Goal: Task Accomplishment & Management: Use online tool/utility

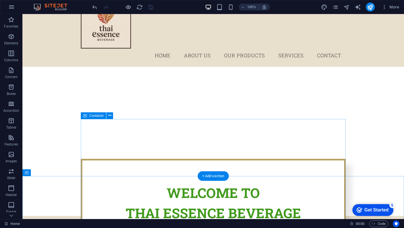
scroll to position [104, 0]
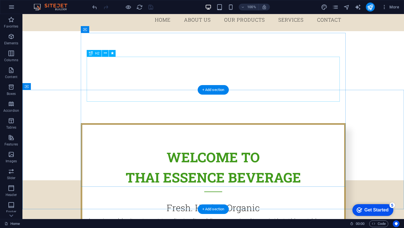
click at [189, 147] on div "Welcome to Thai Essence Beverage" at bounding box center [213, 169] width 253 height 45
click at [174, 147] on div "Welcome to Thai Essence Beverage" at bounding box center [213, 169] width 253 height 45
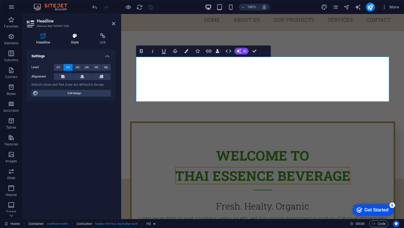
click at [71, 34] on icon at bounding box center [75, 36] width 26 height 6
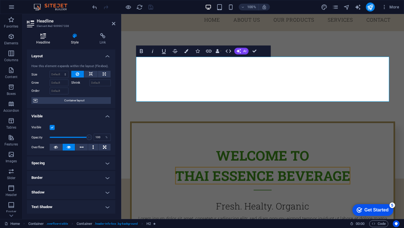
click at [45, 38] on icon at bounding box center [43, 36] width 33 height 6
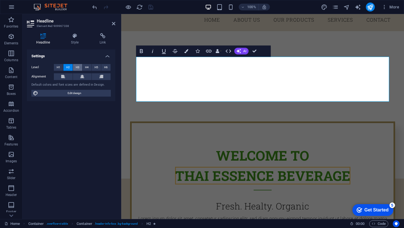
click at [77, 69] on span "H3" at bounding box center [78, 67] width 4 height 7
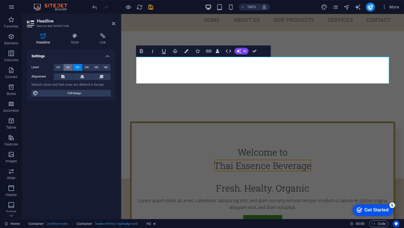
click at [67, 68] on span "H2" at bounding box center [68, 67] width 4 height 7
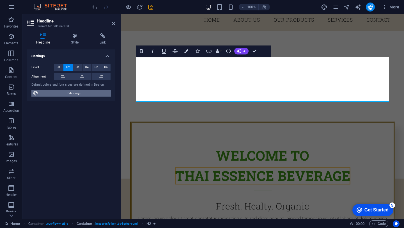
click at [89, 95] on span "Edit design" at bounding box center [74, 93] width 69 height 7
select select "px"
select select "300"
select select "px"
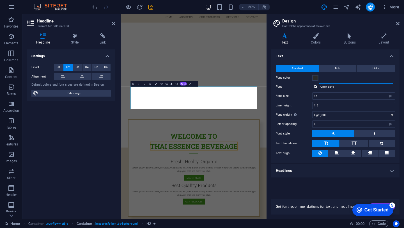
click at [337, 89] on input "Open Sans" at bounding box center [355, 86] width 75 height 7
click at [323, 97] on input "16" at bounding box center [353, 95] width 82 height 7
click at [324, 105] on input "1.5" at bounding box center [353, 105] width 82 height 7
click at [341, 67] on button "Bold" at bounding box center [337, 68] width 37 height 7
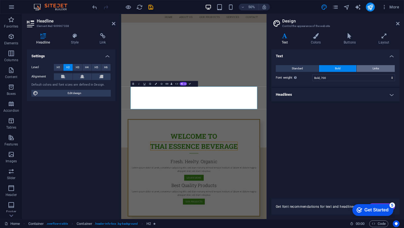
click at [374, 67] on span "Links" at bounding box center [375, 68] width 6 height 7
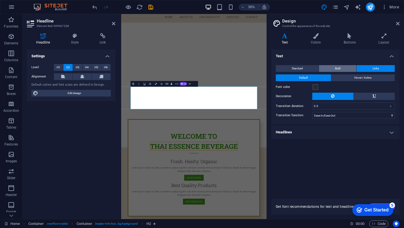
click at [335, 69] on span "Bold" at bounding box center [338, 68] width 6 height 7
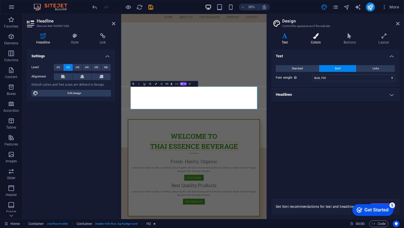
click at [315, 38] on icon at bounding box center [315, 36] width 31 height 6
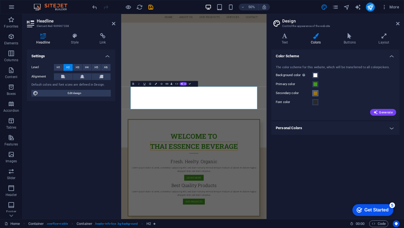
click at [315, 94] on span at bounding box center [315, 93] width 4 height 4
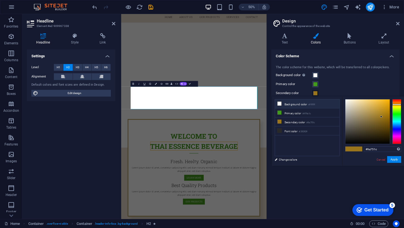
click at [286, 105] on li "Background color #ffffff" at bounding box center [307, 103] width 64 height 9
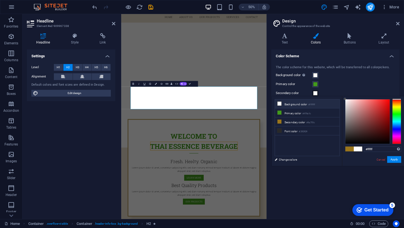
click at [280, 104] on icon at bounding box center [279, 103] width 4 height 4
click at [281, 103] on icon at bounding box center [279, 103] width 4 height 4
click at [290, 106] on li "Background color #ffffff" at bounding box center [307, 103] width 64 height 9
click at [348, 101] on div at bounding box center [367, 121] width 44 height 44
click at [347, 103] on div at bounding box center [367, 121] width 44 height 44
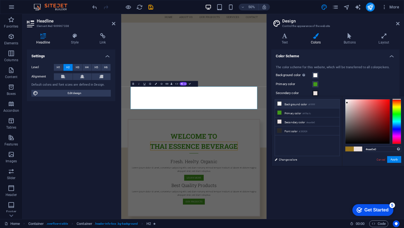
click at [302, 104] on li "Background color #ffffff" at bounding box center [307, 103] width 64 height 9
type input "#ffffff"
click at [396, 22] on icon at bounding box center [397, 23] width 3 height 4
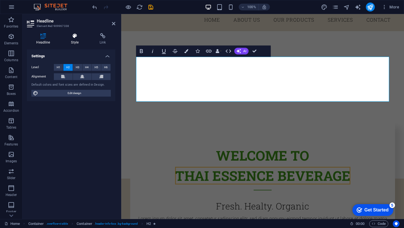
click at [70, 40] on h4 "Style" at bounding box center [76, 39] width 29 height 12
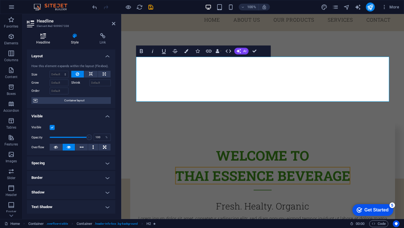
click at [41, 42] on h4 "Headline" at bounding box center [44, 39] width 35 height 12
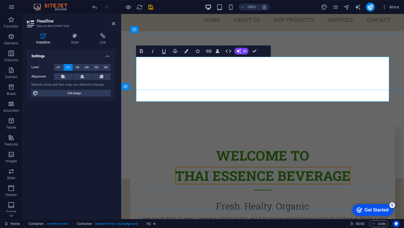
click at [247, 145] on h2 "Welcome to Thai Essence Beverage" at bounding box center [262, 167] width 253 height 45
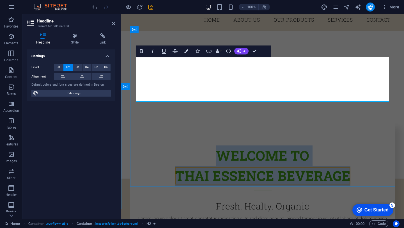
drag, startPoint x: 221, startPoint y: 67, endPoint x: 360, endPoint y: 90, distance: 140.3
click at [360, 145] on h2 "Welcome to Thai Essence Beverage" at bounding box center [262, 167] width 253 height 45
click at [140, 54] on icon "button" at bounding box center [141, 51] width 7 height 7
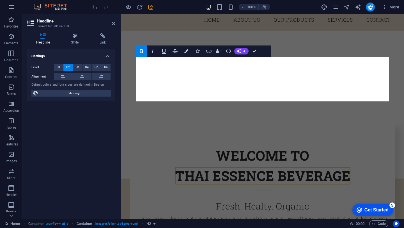
click at [140, 54] on icon "button" at bounding box center [141, 51] width 7 height 7
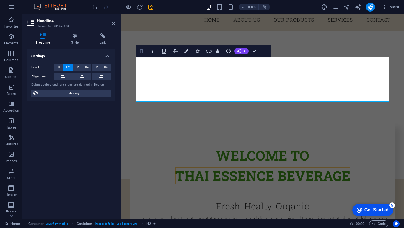
click at [140, 54] on icon "button" at bounding box center [141, 51] width 7 height 7
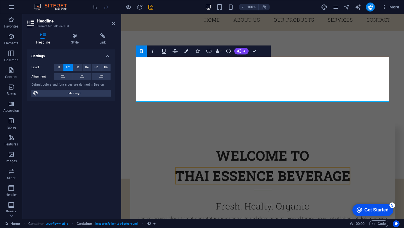
click at [140, 54] on icon "button" at bounding box center [141, 51] width 7 height 7
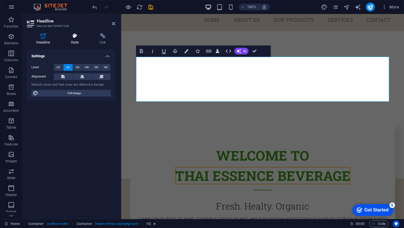
click at [75, 40] on h4 "Style" at bounding box center [76, 39] width 29 height 12
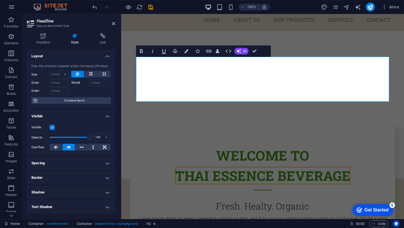
click at [106, 56] on h4 "Layout" at bounding box center [71, 54] width 88 height 10
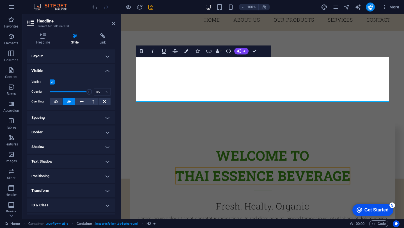
click at [94, 118] on h4 "Spacing" at bounding box center [71, 117] width 88 height 13
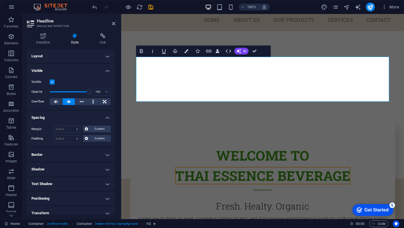
click at [94, 118] on h4 "Spacing" at bounding box center [71, 116] width 88 height 10
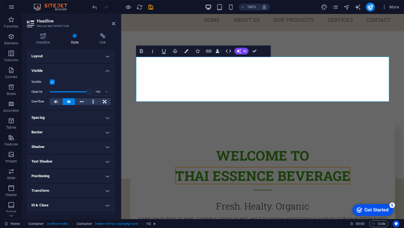
click at [94, 126] on h4 "Border" at bounding box center [71, 131] width 88 height 13
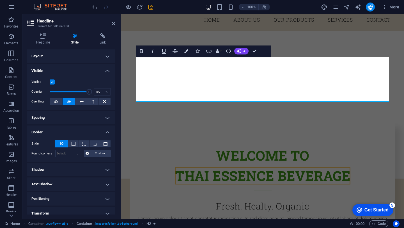
click at [94, 126] on h4 "Border" at bounding box center [71, 130] width 88 height 10
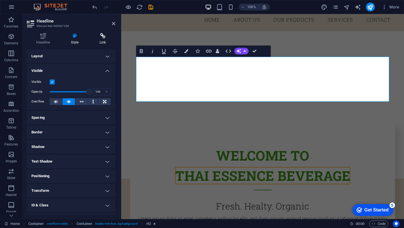
click at [98, 35] on icon at bounding box center [102, 36] width 25 height 6
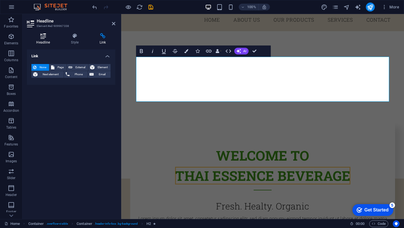
click at [43, 37] on icon at bounding box center [43, 36] width 33 height 6
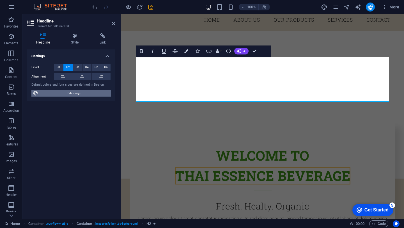
click at [70, 94] on span "Edit design" at bounding box center [74, 93] width 69 height 7
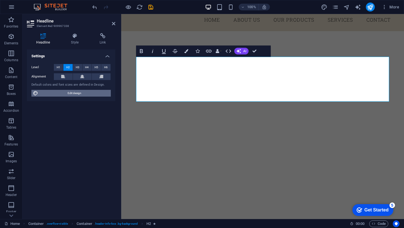
select select "700"
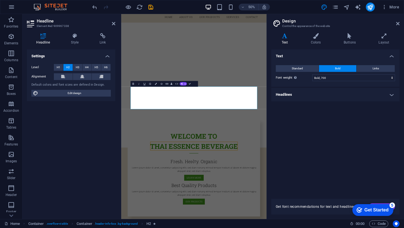
click at [313, 31] on div "Variants Text Colors Buttons Layout Text Standard Bold Links Font color Font Op…" at bounding box center [335, 124] width 137 height 190
click at [317, 34] on icon at bounding box center [315, 36] width 31 height 6
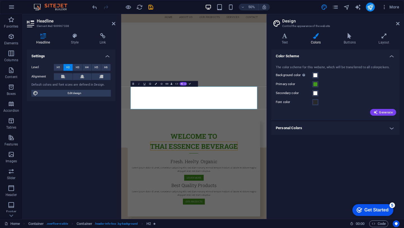
click at [302, 130] on h4 "Personal Colors" at bounding box center [335, 127] width 128 height 13
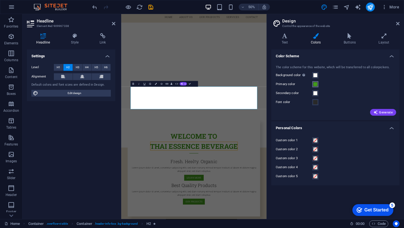
click at [314, 86] on button "Primary color" at bounding box center [315, 84] width 6 height 6
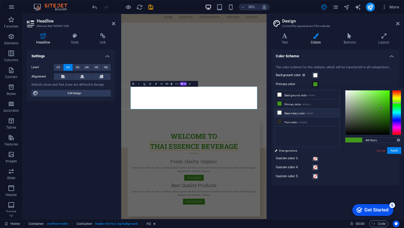
click at [288, 110] on li "Secondary color #ffffff" at bounding box center [307, 112] width 64 height 9
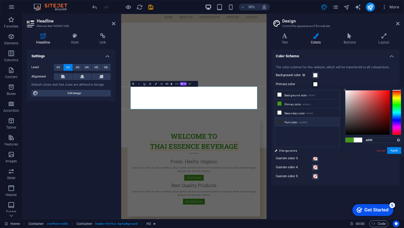
click at [292, 121] on li "Font color #292929" at bounding box center [307, 121] width 64 height 9
click at [298, 105] on li "Primary color #419a1c" at bounding box center [307, 103] width 64 height 9
type input "#419a1c"
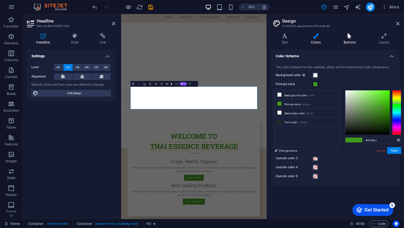
click at [344, 44] on h4 "Buttons" at bounding box center [350, 39] width 35 height 12
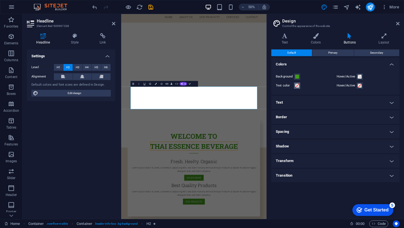
click at [297, 87] on span at bounding box center [297, 85] width 4 height 4
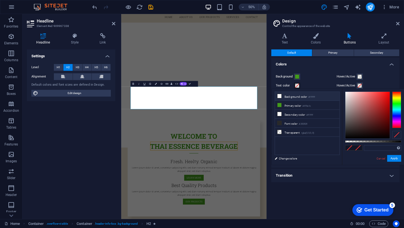
click at [290, 98] on li "Background color #ffffff" at bounding box center [307, 96] width 64 height 9
click at [291, 105] on li "Primary color #419a1c" at bounding box center [307, 105] width 64 height 9
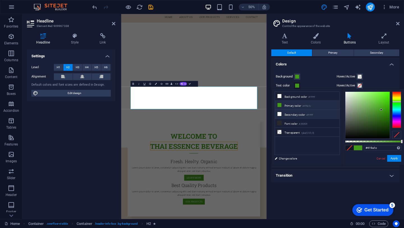
click at [298, 114] on li "Secondary color #ffffff" at bounding box center [307, 114] width 64 height 9
type input "#ffffff"
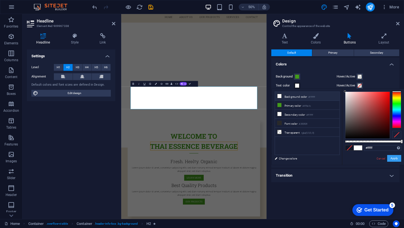
click at [395, 159] on button "Apply" at bounding box center [394, 158] width 14 height 7
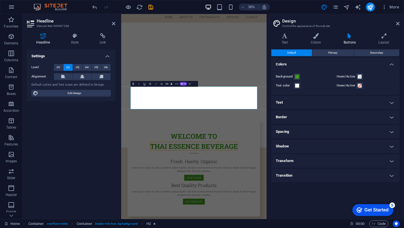
click at [156, 84] on button "Colors" at bounding box center [155, 84] width 5 height 6
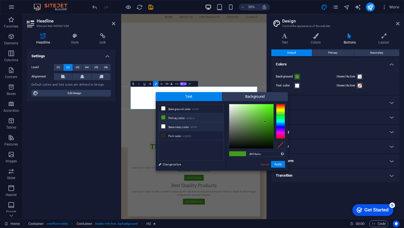
click at [191, 127] on li "Secondary color #ffffff" at bounding box center [191, 126] width 64 height 9
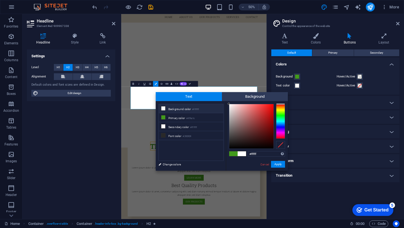
click at [189, 112] on li "Background color #ffffff" at bounding box center [191, 108] width 64 height 9
click at [189, 117] on small "#419a1c" at bounding box center [190, 118] width 8 height 4
type input "#419a1c"
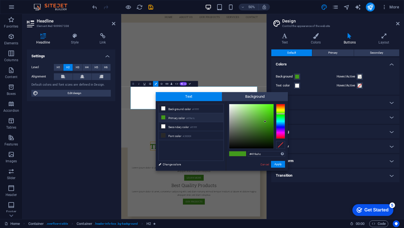
click at [134, 84] on icon "button" at bounding box center [132, 83] width 3 height 3
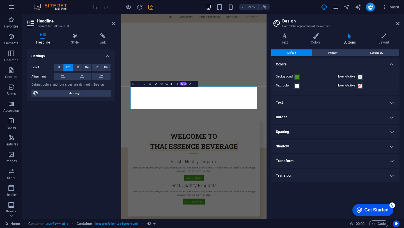
click at [133, 84] on icon "button" at bounding box center [132, 84] width 1 height 2
click at [285, 36] on icon at bounding box center [284, 36] width 27 height 6
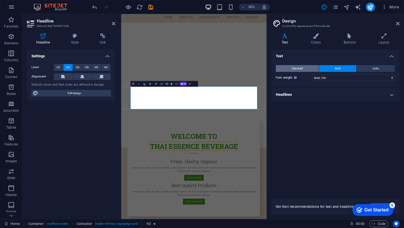
click at [306, 71] on button "Standard" at bounding box center [296, 68] width 43 height 7
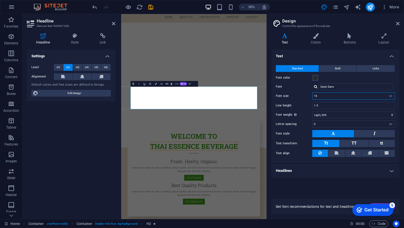
click at [341, 99] on input "16" at bounding box center [353, 95] width 82 height 7
click at [350, 93] on input "16" at bounding box center [353, 95] width 82 height 7
type input "1"
type input "16"
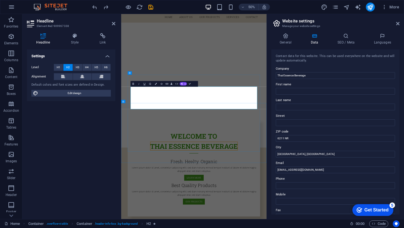
click at [309, 79] on div "Contact data for this website. This can be used everywhere on the website and w…" at bounding box center [335, 131] width 128 height 165
click at [312, 75] on input "Thai Essence Beverage" at bounding box center [334, 75] width 119 height 7
click at [288, 39] on h4 "General" at bounding box center [286, 39] width 31 height 12
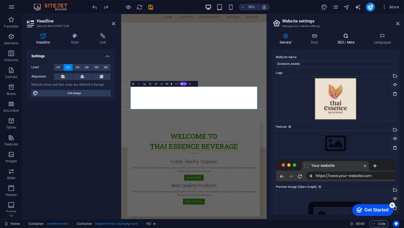
click at [343, 43] on h4 "SEO / Meta" at bounding box center [346, 39] width 36 height 12
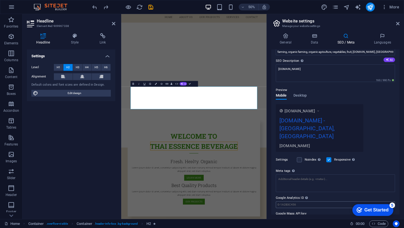
scroll to position [49, 0]
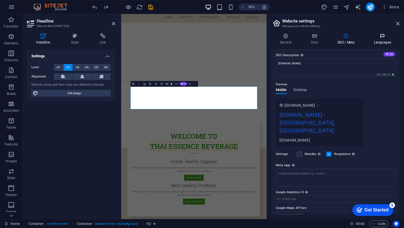
click at [383, 40] on h4 "Languages" at bounding box center [382, 39] width 34 height 12
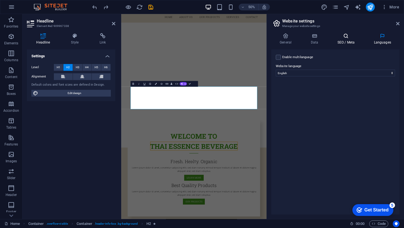
click at [345, 41] on h4 "SEO / Meta" at bounding box center [346, 39] width 36 height 12
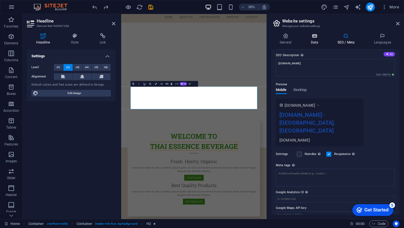
click at [319, 41] on h4 "Data" at bounding box center [315, 39] width 27 height 12
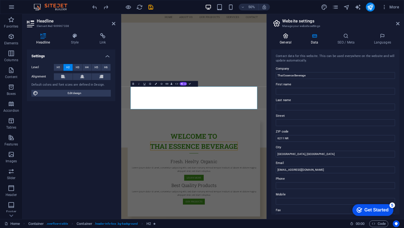
click at [281, 40] on h4 "General" at bounding box center [286, 39] width 31 height 12
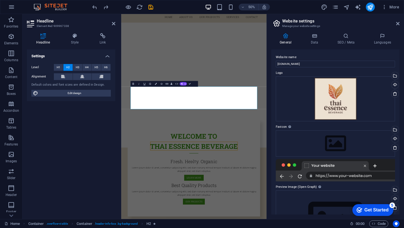
click at [401, 25] on aside "Website settings Manage your website settings General Data SEO / Meta Languages…" at bounding box center [334, 116] width 137 height 205
click at [397, 24] on icon at bounding box center [397, 23] width 3 height 4
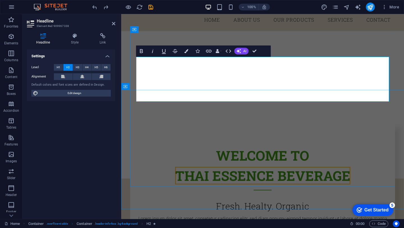
click at [246, 145] on h2 "Welcome to Thai Essence Beverage" at bounding box center [262, 167] width 253 height 45
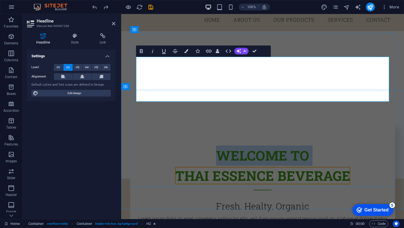
drag, startPoint x: 215, startPoint y: 65, endPoint x: 362, endPoint y: 89, distance: 149.1
click at [362, 145] on h2 "Welcome to Thai Essence Beverage" at bounding box center [262, 167] width 253 height 45
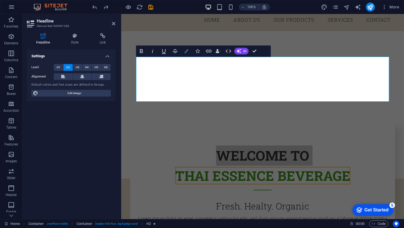
click at [187, 50] on icon "button" at bounding box center [186, 51] width 4 height 4
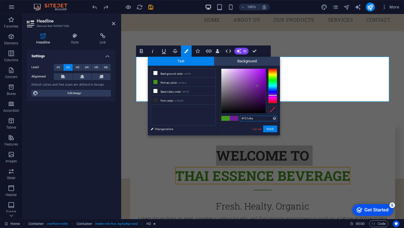
drag, startPoint x: 274, startPoint y: 80, endPoint x: 277, endPoint y: 95, distance: 15.6
click at [277, 95] on div "#721c9a Supported formats #0852ed rgb(8, 82, 237) rgba(8, 82, 237, 90%) hsv(221…" at bounding box center [249, 141] width 62 height 151
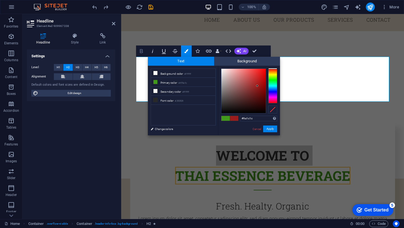
click at [139, 51] on icon "button" at bounding box center [141, 51] width 7 height 7
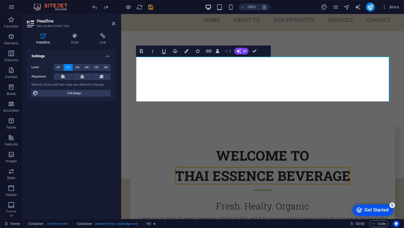
click at [231, 50] on icon "button" at bounding box center [228, 51] width 7 height 7
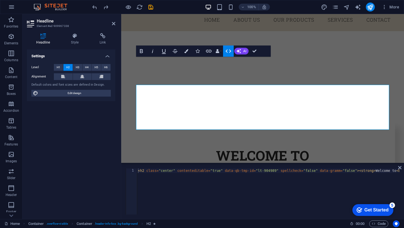
scroll to position [76, 0]
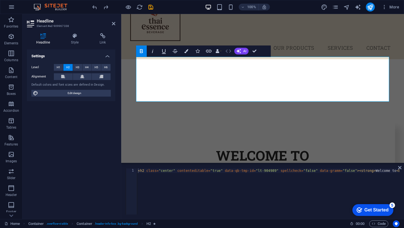
click at [224, 52] on button "HTML" at bounding box center [228, 50] width 11 height 11
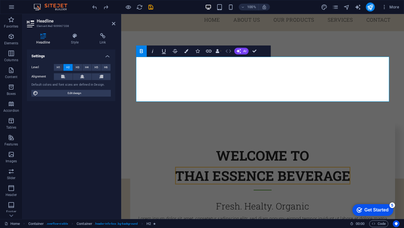
click at [226, 52] on icon "button" at bounding box center [228, 51] width 7 height 7
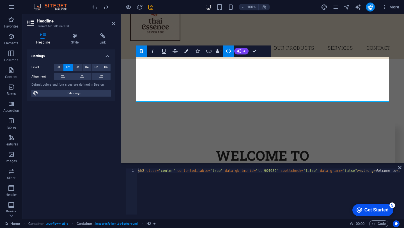
click at [230, 51] on icon "button" at bounding box center [228, 50] width 6 height 3
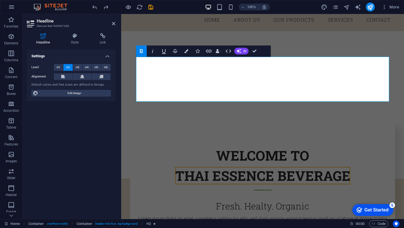
drag, startPoint x: 261, startPoint y: 72, endPoint x: 140, endPoint y: 58, distance: 121.9
click at [261, 72] on div "Drag here to replace the existing content. Press “Ctrl” if you want to create a…" at bounding box center [262, 116] width 282 height 205
click at [313, 166] on span "Thai Essence Beverage" at bounding box center [262, 175] width 175 height 18
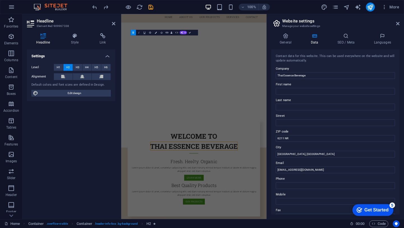
scroll to position [206, 0]
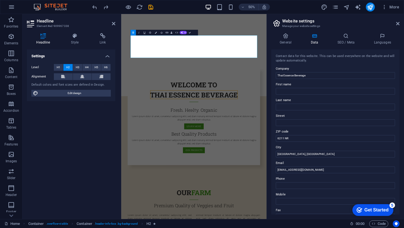
click at [400, 24] on aside "Website settings Manage your website settings General Data SEO / Meta Languages…" at bounding box center [334, 116] width 137 height 205
click at [396, 22] on icon at bounding box center [397, 23] width 3 height 4
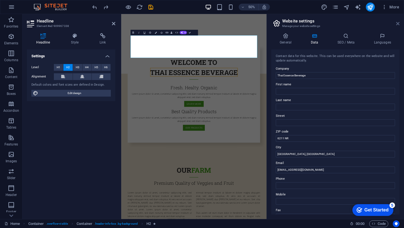
scroll to position [66, 0]
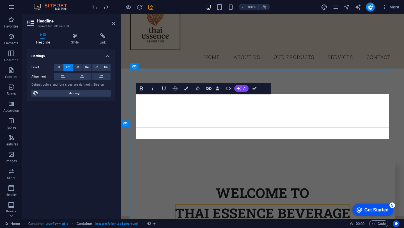
click at [224, 184] on strong "Welcome to" at bounding box center [262, 193] width 93 height 18
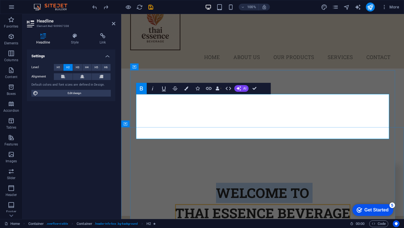
drag, startPoint x: 218, startPoint y: 102, endPoint x: 351, endPoint y: 124, distance: 135.3
click at [351, 182] on h2 "Welcome to Thai Essence Beverage" at bounding box center [262, 204] width 253 height 45
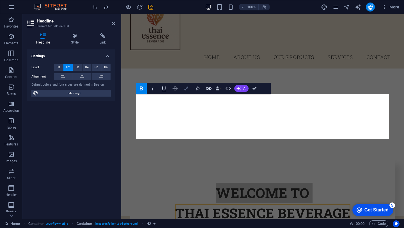
click at [184, 88] on button "Colors" at bounding box center [186, 88] width 11 height 11
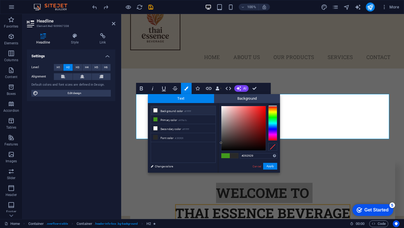
click at [165, 110] on li "Background color #ffffff" at bounding box center [183, 110] width 64 height 9
click at [170, 119] on li "Primary color #419a1c" at bounding box center [183, 119] width 64 height 9
type input "#419a1c"
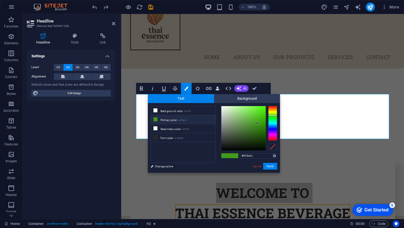
click at [170, 119] on li "Primary color #419a1c" at bounding box center [183, 119] width 64 height 9
click at [275, 166] on button "Apply" at bounding box center [270, 166] width 14 height 7
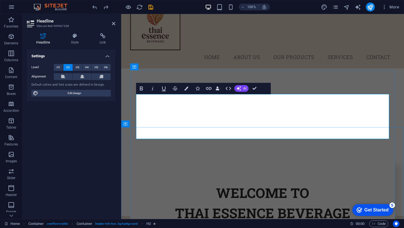
click at [230, 204] on strong "Thai Essence Beverage" at bounding box center [262, 213] width 175 height 18
click at [151, 7] on icon "save" at bounding box center [150, 7] width 6 height 6
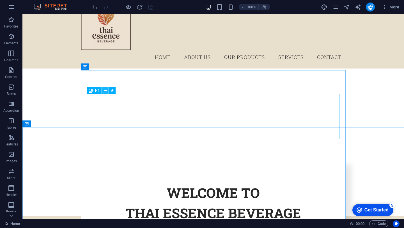
click at [105, 90] on icon at bounding box center [105, 90] width 3 height 6
click at [106, 91] on icon at bounding box center [105, 90] width 3 height 6
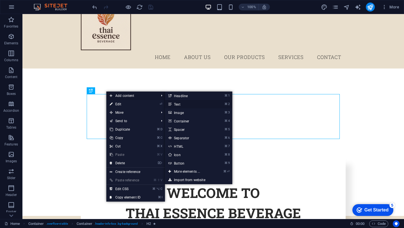
click at [232, 106] on li "⌘ 2 Text" at bounding box center [198, 104] width 67 height 8
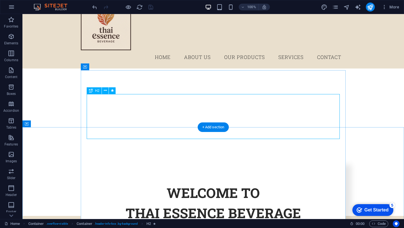
click at [289, 182] on div "Welcome to Thai Essence Beverage" at bounding box center [213, 204] width 253 height 45
click at [278, 182] on div "Welcome to Thai Essence Beverage" at bounding box center [213, 204] width 253 height 45
click at [177, 182] on div "Welcome to Thai Essence Beverage" at bounding box center [213, 204] width 253 height 45
drag, startPoint x: 163, startPoint y: 101, endPoint x: 224, endPoint y: 102, distance: 60.5
click at [225, 182] on div "Welcome to Thai Essence Beverage" at bounding box center [213, 204] width 253 height 45
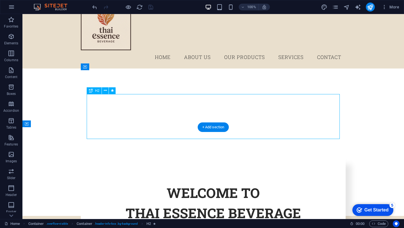
click at [171, 182] on div "Welcome to Thai Essence Beverage" at bounding box center [213, 204] width 253 height 45
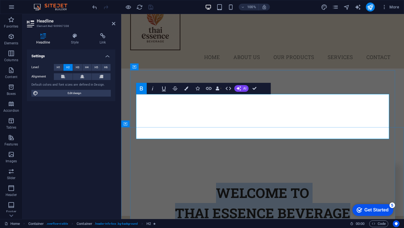
click at [220, 184] on strong "Welcome to" at bounding box center [262, 193] width 93 height 18
drag, startPoint x: 219, startPoint y: 106, endPoint x: 350, endPoint y: 126, distance: 132.6
click at [350, 182] on h2 "Welcome to Thai Essence Beverage" at bounding box center [262, 204] width 253 height 45
click at [141, 85] on icon "button" at bounding box center [141, 88] width 7 height 7
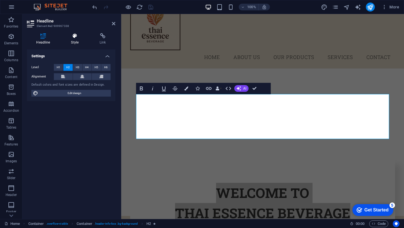
click at [80, 40] on h4 "Style" at bounding box center [76, 39] width 29 height 12
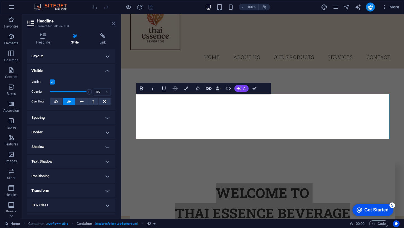
click at [113, 23] on icon at bounding box center [113, 23] width 3 height 4
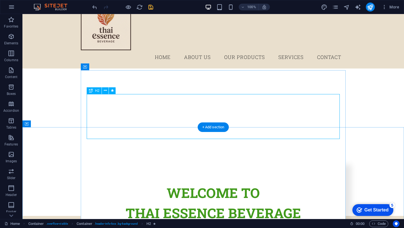
click at [211, 182] on div "Welcome to Thai Essence Beverage" at bounding box center [213, 204] width 253 height 45
click at [179, 182] on div "Welcome to Thai Essence Beverage" at bounding box center [213, 204] width 253 height 45
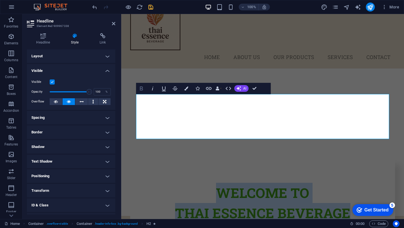
click at [143, 87] on icon "button" at bounding box center [141, 88] width 7 height 7
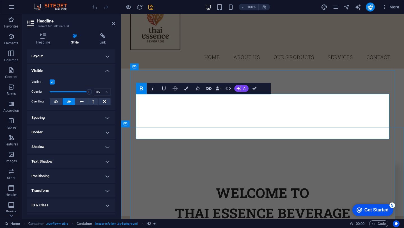
click at [270, 184] on strong "Welcome to Thai Essence Beverage" at bounding box center [262, 203] width 175 height 38
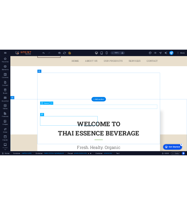
scroll to position [121, 0]
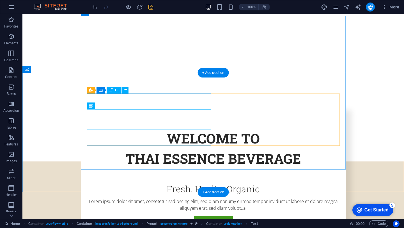
click at [121, 182] on div "Fresh. Healty. Organic" at bounding box center [213, 188] width 253 height 13
click at [127, 182] on div "Fresh. Healty. Organic" at bounding box center [213, 188] width 253 height 13
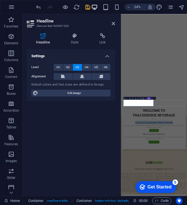
drag, startPoint x: 212, startPoint y: 386, endPoint x: 228, endPoint y: 110, distance: 276.2
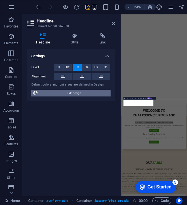
click at [75, 92] on span "Edit design" at bounding box center [74, 93] width 69 height 7
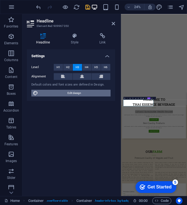
select select "px"
select select "300"
select select "px"
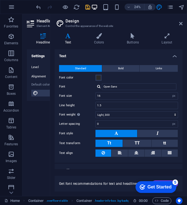
scroll to position [338, 0]
click at [157, 96] on input "16" at bounding box center [137, 95] width 82 height 7
type input "1"
type input "2"
type input "1"
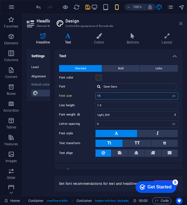
type input "15"
click at [181, 23] on icon at bounding box center [180, 23] width 3 height 4
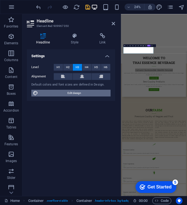
click at [78, 91] on span "Edit design" at bounding box center [74, 93] width 69 height 7
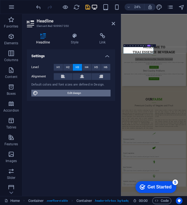
select select "px"
select select "300"
select select "px"
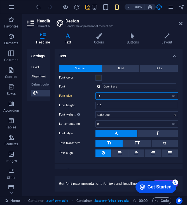
click at [108, 97] on input "16" at bounding box center [137, 95] width 82 height 7
type input "1"
type input "12"
click at [38, 131] on div "Settings Level H1 H2 H3 H4 H5 H6 Alignment Default colors and font sizes are de…" at bounding box center [71, 120] width 88 height 142
click at [180, 22] on icon at bounding box center [180, 23] width 3 height 4
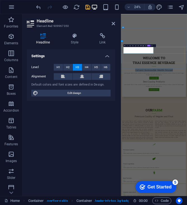
drag, startPoint x: 234, startPoint y: 170, endPoint x: 137, endPoint y: 161, distance: 97.4
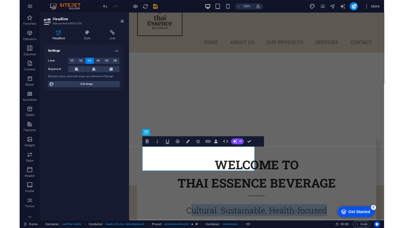
scroll to position [64, 0]
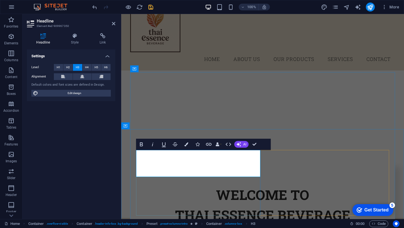
drag, startPoint x: 219, startPoint y: 174, endPoint x: 139, endPoint y: 152, distance: 83.6
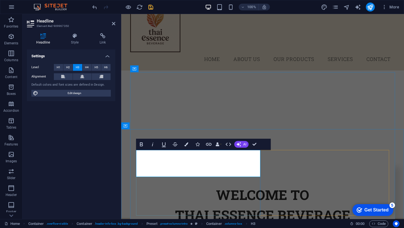
drag, startPoint x: 216, startPoint y: 172, endPoint x: 138, endPoint y: 159, distance: 78.1
click at [184, 143] on icon "button" at bounding box center [186, 144] width 4 height 4
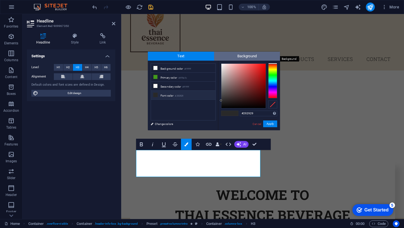
click at [237, 55] on span "Background" at bounding box center [247, 56] width 66 height 9
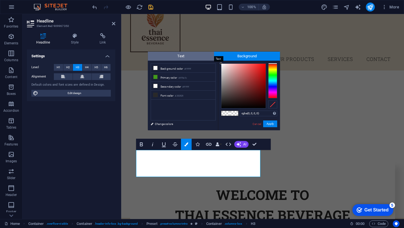
click at [186, 55] on span "Text" at bounding box center [181, 56] width 66 height 9
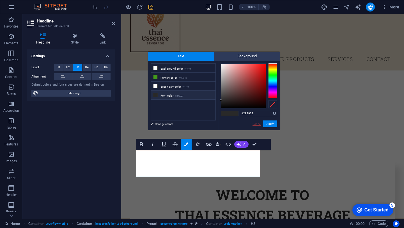
click at [256, 122] on link "Cancel" at bounding box center [257, 124] width 10 height 4
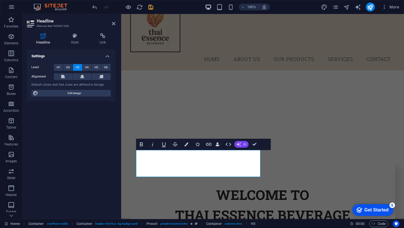
click at [241, 145] on button "AI" at bounding box center [241, 144] width 14 height 7
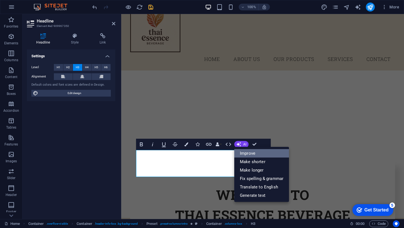
click at [264, 155] on link "Improve" at bounding box center [261, 153] width 55 height 8
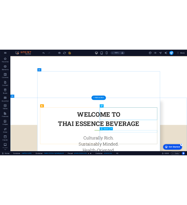
scroll to position [142, 0]
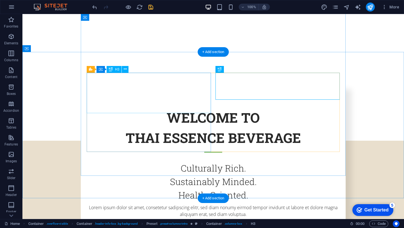
click at [117, 161] on div "Culturally Rich. Sustainably Minded. Health-Oriented." at bounding box center [213, 181] width 253 height 40
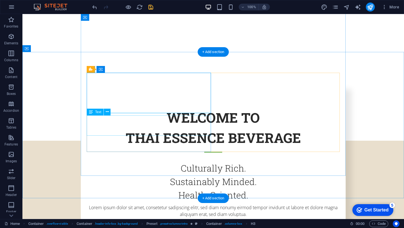
click at [127, 204] on div "Lorem ipsum dolor sit amet, consetetur sadipscing elitr, sed diam nonumy eirmod…" at bounding box center [213, 210] width 253 height 13
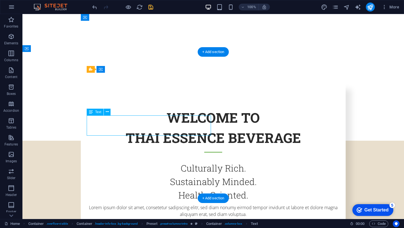
click at [169, 204] on div "Lorem ipsum dolor sit amet, consetetur sadipscing elitr, sed diam nonumy eirmod…" at bounding box center [213, 210] width 253 height 13
click at [168, 204] on div "Lorem ipsum dolor sit amet, consetetur sadipscing elitr, sed diam nonumy eirmod…" at bounding box center [213, 210] width 253 height 13
click at [90, 204] on div "Lorem ipsum dolor sit amet, consetetur sadipscing elitr, sed diam nonumy eirmod…" at bounding box center [213, 210] width 253 height 13
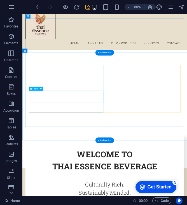
scroll to position [52, 0]
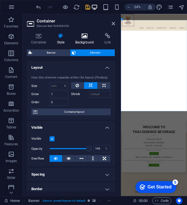
click at [80, 36] on icon at bounding box center [84, 36] width 27 height 6
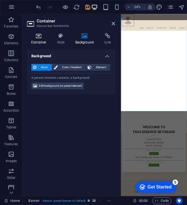
click at [36, 36] on icon at bounding box center [39, 36] width 24 height 6
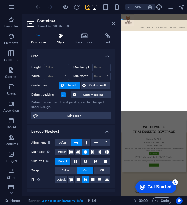
click at [57, 37] on icon at bounding box center [61, 36] width 16 height 6
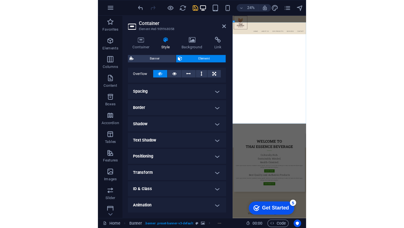
scroll to position [106, 0]
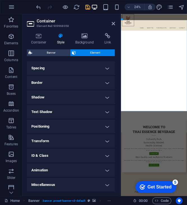
click at [110, 22] on h2 "Container" at bounding box center [76, 20] width 78 height 5
click at [115, 24] on icon at bounding box center [113, 23] width 3 height 4
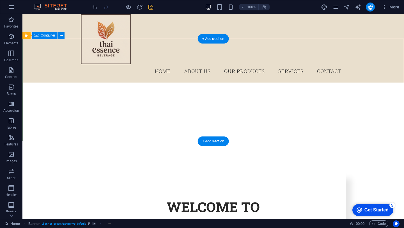
click at [44, 185] on div at bounding box center [212, 207] width 381 height 45
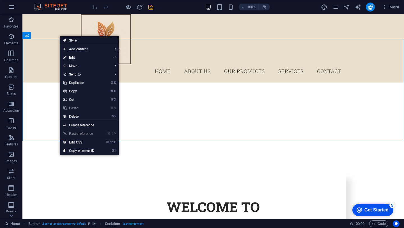
click at [66, 39] on link "Style" at bounding box center [89, 40] width 59 height 8
select select "vh"
select select "banner"
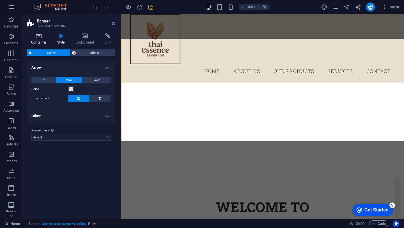
click at [42, 35] on icon at bounding box center [39, 36] width 24 height 6
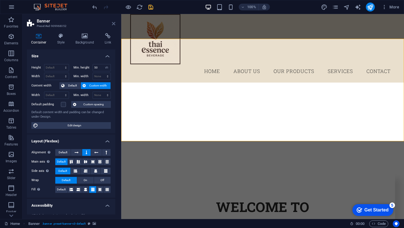
click at [115, 25] on icon at bounding box center [113, 23] width 3 height 4
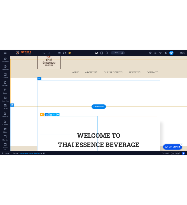
scroll to position [130, 0]
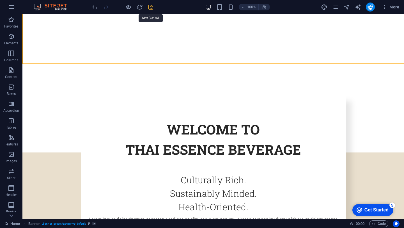
click at [151, 6] on icon "save" at bounding box center [150, 7] width 6 height 6
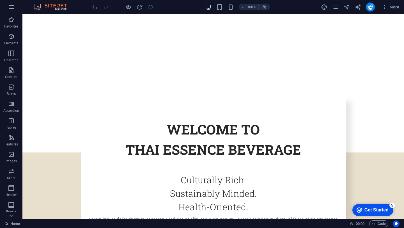
click at [308, 1] on div "100% More" at bounding box center [201, 6] width 403 height 13
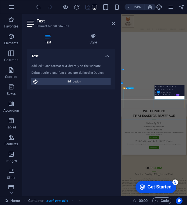
scroll to position [0, 1]
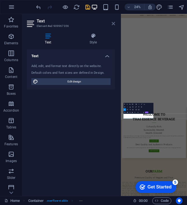
click at [114, 24] on icon at bounding box center [113, 23] width 3 height 4
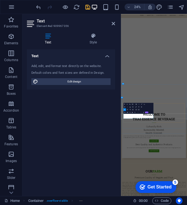
click at [127, 109] on icon "button" at bounding box center [128, 110] width 2 height 2
click at [113, 23] on icon at bounding box center [113, 23] width 3 height 4
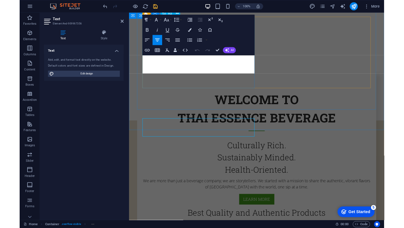
scroll to position [138, 0]
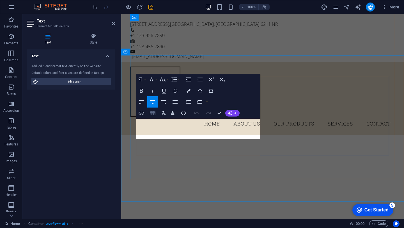
scroll to position [138, 0]
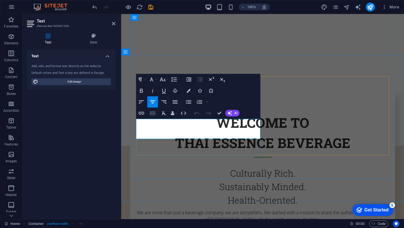
click at [156, 118] on button "Insert Table" at bounding box center [152, 112] width 11 height 11
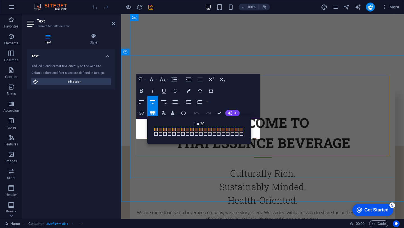
click at [251, 209] on p "We are more than just a beverage company; we are storytellers. We started with …" at bounding box center [262, 215] width 253 height 13
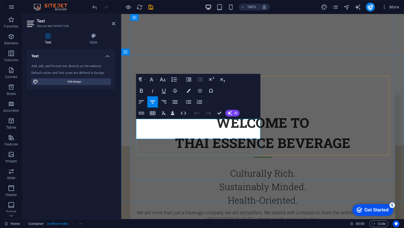
click at [209, 209] on p "We are more than just a beverage company; we are storytellers. We started with …" at bounding box center [262, 215] width 253 height 13
click at [156, 209] on p "We are more than just a beverage company; we are storytellers. We started with …" at bounding box center [262, 215] width 253 height 13
click at [218, 209] on p "We are more than just a beverage company; we are storytellers. We started with …" at bounding box center [262, 215] width 253 height 13
click at [236, 209] on p "We are more than just a beverage company; we are storytellers. We started with …" at bounding box center [262, 215] width 253 height 13
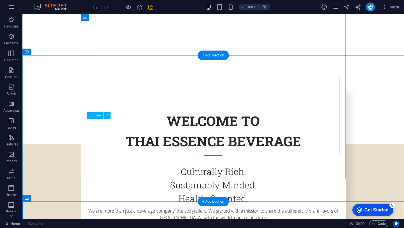
click at [185, 207] on div "We are more than just a beverage company, but storytellers. We started with a m…" at bounding box center [213, 213] width 253 height 13
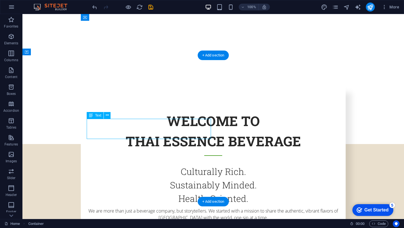
click at [185, 207] on div "We are more than just a beverage company, but storytellers. We started with a m…" at bounding box center [213, 213] width 253 height 13
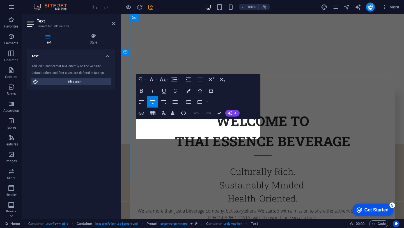
click at [236, 207] on p "We are more than just a beverage company, but storytellers. We started with a m…" at bounding box center [262, 213] width 253 height 13
drag, startPoint x: 142, startPoint y: 129, endPoint x: 250, endPoint y: 135, distance: 108.6
click at [250, 207] on p "We are more than just a beverage company, but 'storytellers'. We started with a…" at bounding box center [262, 213] width 253 height 13
click at [258, 207] on p "We are more than just a beverage company, but 'storytellers'. We started with a…" at bounding box center [262, 213] width 253 height 13
click at [260, 207] on p "We are more than just a beverage company, but 'storytellers'. We started with a…" at bounding box center [262, 213] width 253 height 13
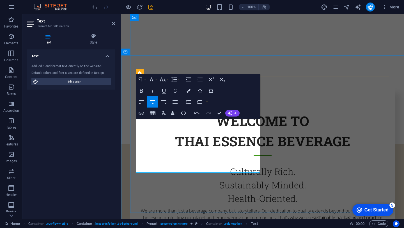
click at [167, 207] on p "We are more than just a beverage company, but 'storytellers'.Our dedication to …" at bounding box center [262, 220] width 253 height 27
click at [254, 207] on p "We are more than just a beverage company, but 'storytellers'. Our dedication to…" at bounding box center [262, 220] width 253 height 27
drag, startPoint x: 205, startPoint y: 143, endPoint x: 203, endPoint y: 149, distance: 7.3
click at [203, 214] on p "We believe in protecting our planet and empowering our communities. That’s why …" at bounding box center [262, 224] width 253 height 20
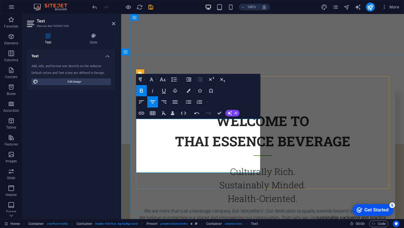
click at [216, 214] on p "We believe in protecting our planet and empowering our communities. That’s why …" at bounding box center [262, 224] width 253 height 20
drag, startPoint x: 147, startPoint y: 149, endPoint x: 182, endPoint y: 149, distance: 34.7
click at [182, 214] on strong "sustainable packaging and practice ethical sourcing" at bounding box center [263, 220] width 245 height 13
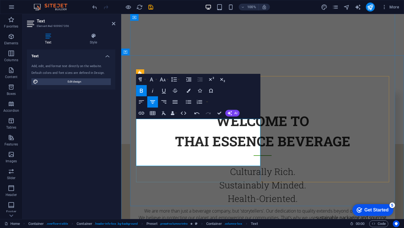
click at [238, 214] on p "We believe in protecting our planet and empowering our communities. That’s why …" at bounding box center [262, 224] width 253 height 20
drag, startPoint x: 177, startPoint y: 148, endPoint x: 218, endPoint y: 152, distance: 41.1
click at [218, 214] on p "We believe in protecting our planet and empowering our communities. That’s why …" at bounding box center [262, 224] width 253 height 20
click at [166, 214] on p "We believe in protecting our planet and empowering our communities. That’s why …" at bounding box center [262, 224] width 253 height 20
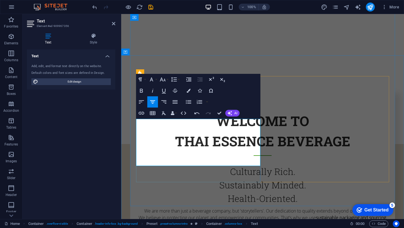
click at [208, 214] on p "We believe in protecting our planet and empowering our communities. That’s why …" at bounding box center [262, 224] width 253 height 20
click at [203, 214] on p "We believe in protecting our planet and empowering our communities. That’s why …" at bounding box center [262, 224] width 253 height 20
click at [160, 214] on p "We believe in protecting our planet and empowering our communities. That’s why …" at bounding box center [262, 224] width 253 height 20
click at [182, 214] on p "We believe in protecting our planet and empowering our communities. That’s why …" at bounding box center [262, 224] width 253 height 20
click at [221, 214] on p "We believe in protecting our planet and empowering our communities. That’s why …" at bounding box center [262, 224] width 253 height 20
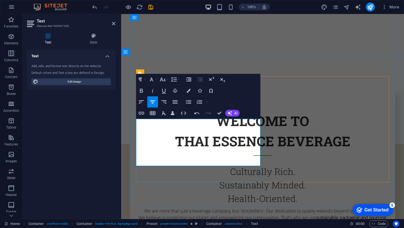
click at [165, 214] on p "We believe in protecting our planet and empowering our communities. That’s why …" at bounding box center [262, 224] width 253 height 20
click at [207, 214] on p "We believe in protecting our planet and empowering our communities. That’s why …" at bounding box center [262, 224] width 253 height 20
click at [194, 214] on p "We believe in protecting our planet and empowering our communities. That’s why …" at bounding box center [262, 224] width 253 height 20
click at [213, 207] on p "We are more than just a beverage company, but 'storytellers'. Our dedication to…" at bounding box center [262, 210] width 253 height 7
click at [142, 207] on p "We are more than just a beverage company, but 'storytellers'. Our dedication to…" at bounding box center [262, 210] width 253 height 7
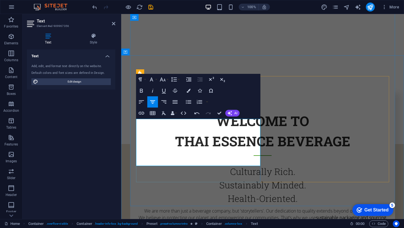
click at [181, 214] on p "We believe in protecting our planet and empowering our communities. That’s why …" at bounding box center [262, 224] width 253 height 20
click at [177, 214] on p "We believe in protecting our planet and empowering our communities. That’s why …" at bounding box center [262, 224] width 253 height 20
drag, startPoint x: 163, startPoint y: 155, endPoint x: 257, endPoint y: 164, distance: 94.9
click at [257, 214] on p "We believe in protecting our planet and empowering our communities. That’s why …" at bounding box center [262, 224] width 253 height 20
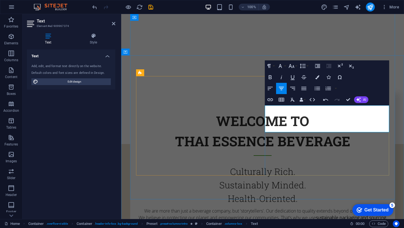
click at [221, 207] on div "We are more than just a beverage company, but 'storytellers'. Our dedication to…" at bounding box center [262, 217] width 253 height 20
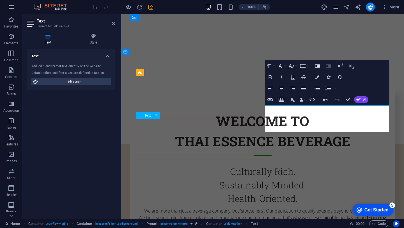
click at [221, 207] on div "We are more than just a beverage company, but 'storytellers'. Our dedication to…" at bounding box center [262, 217] width 253 height 20
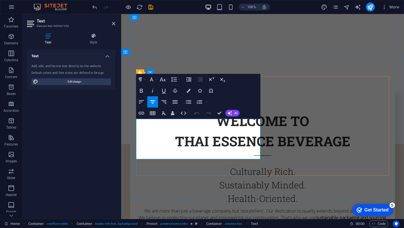
click at [216, 214] on p "We believe in protecting our planet and empowering our communities. That’s why …" at bounding box center [262, 220] width 253 height 13
click at [247, 214] on p "We believe in protecting our planet and empowering our communities. That’s why …" at bounding box center [262, 220] width 253 height 13
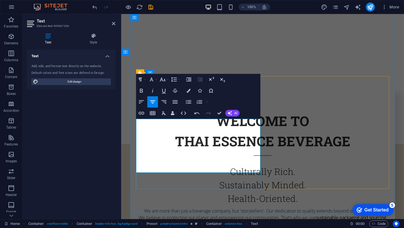
scroll to position [504, 2]
click at [168, 214] on p "We believe in protecting our planet and empowering our communities. That’s why …" at bounding box center [262, 224] width 253 height 20
click at [200, 214] on p "We believe in protecting our planet and empowering our communities. That’s why …" at bounding box center [262, 224] width 253 height 20
click at [168, 214] on p "We believe in protecting our planet and empowering our communities. That’s why …" at bounding box center [262, 224] width 253 height 20
click at [184, 214] on p "We believe in protecting our planet and empowering our communities. That’s why …" at bounding box center [262, 224] width 253 height 20
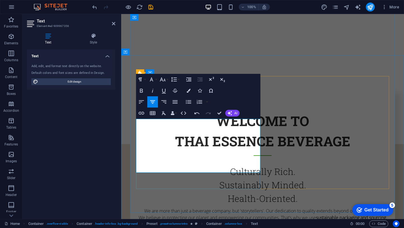
click at [190, 214] on p "We believe in protecting our planet and empowering our communities. That’s why …" at bounding box center [262, 224] width 253 height 20
click at [183, 214] on p "We believe in protecting our planet and empowering our communities. That’s why …" at bounding box center [262, 224] width 253 height 20
click at [191, 214] on p "We believe in protecting our planet and empowering our communities. That’s why …" at bounding box center [262, 224] width 253 height 20
click at [219, 214] on p "We believe in protecting our planet and empowering our communities. That’s why …" at bounding box center [262, 224] width 253 height 20
drag, startPoint x: 234, startPoint y: 122, endPoint x: 258, endPoint y: 125, distance: 24.0
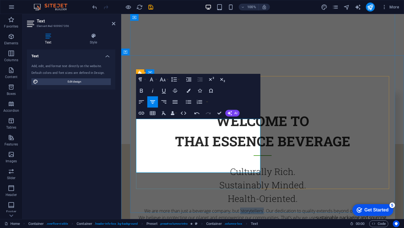
click at [258, 207] on p "We are more than just a beverage company, but 'storytellers'. Our dedication to…" at bounding box center [262, 210] width 253 height 7
click at [142, 89] on icon "button" at bounding box center [141, 91] width 3 height 4
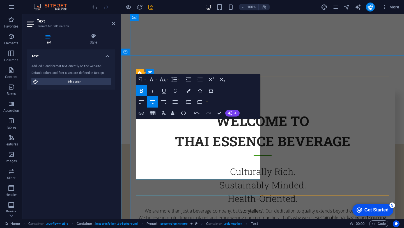
click at [170, 207] on p "We are more than just a beverage company, but 'storytellers' . Our dedication t…" at bounding box center [262, 210] width 253 height 7
click at [141, 214] on p "We believe in protecting our planet and empowering our communities. That’s why …" at bounding box center [262, 224] width 253 height 20
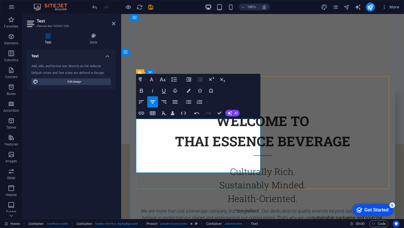
click at [226, 207] on p "We are more than just a beverage company, but 'storytellers' . Our dedication t…" at bounding box center [262, 220] width 253 height 27
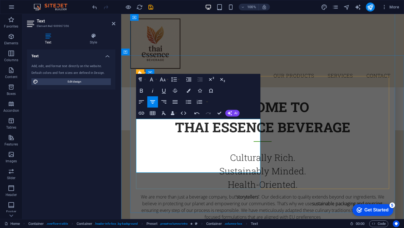
scroll to position [118, 0]
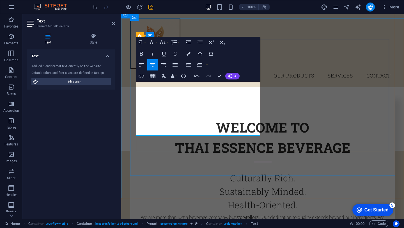
click at [186, 214] on p "We are more than just a beverage company, but 'storytellers' . Our dedication t…" at bounding box center [262, 227] width 253 height 27
click at [207, 214] on p "We are more than just a beverage company, but 'storytellers' . Our dedication t…" at bounding box center [262, 227] width 253 height 27
click at [197, 214] on p "We are more than just a beverage company, but 'storytellers' . Our dedication t…" at bounding box center [262, 227] width 253 height 27
click at [237, 214] on p "We are more than just a beverage company, but 'storytellers' . Our dedication t…" at bounding box center [262, 227] width 253 height 27
click at [221, 214] on p "We are more than just a beverage company, but 'storytellers' . Our dedication t…" at bounding box center [262, 227] width 253 height 27
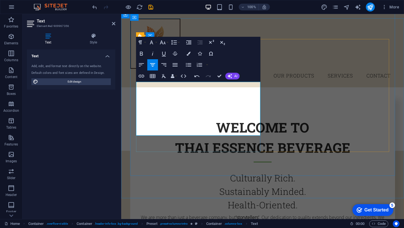
click at [206, 214] on p "We are more than just a beverage company, but 'storytellers' . Our dedication t…" at bounding box center [262, 227] width 253 height 27
click at [221, 214] on p "We are more than just a beverage company, but 'storytellers' . Our dedication t…" at bounding box center [262, 227] width 253 height 27
click at [192, 214] on p "We are more than just a beverage company, but 'storytellers' . Our dedication t…" at bounding box center [262, 227] width 253 height 27
click at [220, 214] on p "We are more than just a beverage company, but 'storytellers' . Our dedication t…" at bounding box center [262, 227] width 253 height 27
click at [222, 214] on p "We are more than just a beverage company, but 'storytellers' . Our dedication t…" at bounding box center [262, 227] width 253 height 27
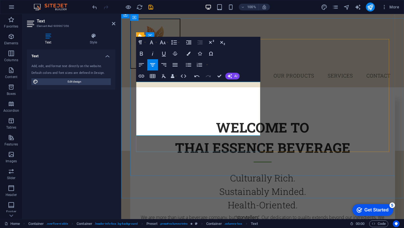
click at [192, 214] on p "We are more than just a beverage company, but 'storytellers' . Our dedication t…" at bounding box center [262, 227] width 253 height 27
click at [217, 214] on p "We are more than just a beverage company, but 'storytellers' . Our dedication t…" at bounding box center [262, 227] width 253 height 27
click at [225, 214] on p "We are more than just a beverage company, but 'storytellers' . Our dedication t…" at bounding box center [262, 227] width 253 height 27
click at [210, 214] on p "We are more than just a beverage company, but 'storytellers' . Our dedication t…" at bounding box center [262, 227] width 253 height 27
drag, startPoint x: 217, startPoint y: 125, endPoint x: 173, endPoint y: 132, distance: 44.3
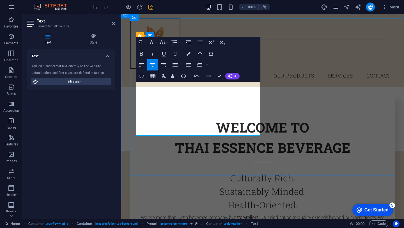
click at [173, 214] on p "We are more than just a beverage company, but 'storytellers' . Our dedication t…" at bounding box center [262, 227] width 253 height 27
click at [142, 55] on icon "button" at bounding box center [141, 54] width 3 height 4
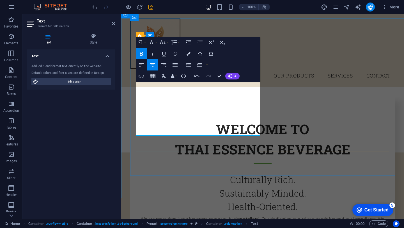
click at [233, 215] on p "We are more than just a beverage company, but 'storytellers' . Our dedication t…" at bounding box center [262, 228] width 253 height 27
click at [112, 24] on icon at bounding box center [113, 23] width 3 height 4
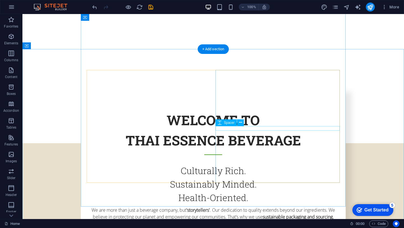
scroll to position [166, 0]
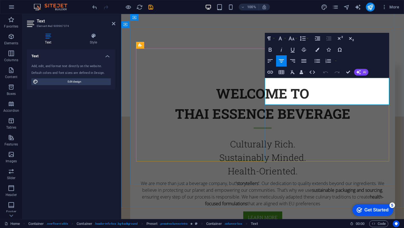
drag, startPoint x: 348, startPoint y: 82, endPoint x: 312, endPoint y: 88, distance: 36.7
click at [270, 51] on icon "button" at bounding box center [269, 50] width 3 height 4
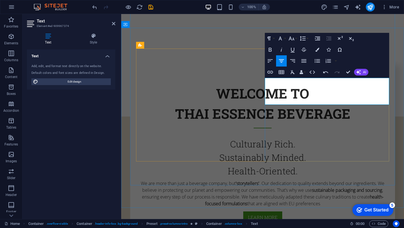
drag, startPoint x: 352, startPoint y: 95, endPoint x: 307, endPoint y: 100, distance: 45.2
drag, startPoint x: 331, startPoint y: 96, endPoint x: 307, endPoint y: 100, distance: 24.4
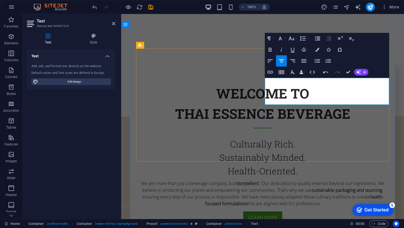
click at [270, 50] on icon "button" at bounding box center [269, 50] width 3 height 4
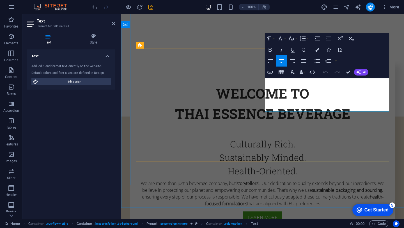
click at [121, 14] on div "generations." at bounding box center [121, 14] width 0 height 0
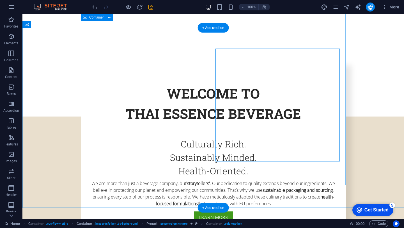
click at [194, 177] on div "Welcome to Thai Essence Beverage Culturally Rich. Sustainably Minded. Health-Or…" at bounding box center [213, 176] width 265 height 235
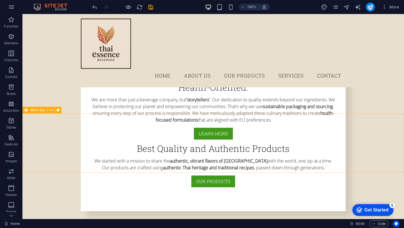
scroll to position [213, 0]
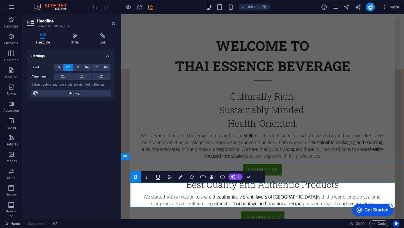
click at [269, 155] on div "Welcome to Thai Essence Beverage Culturally Rich. Sustainably Minded. Health-Or…" at bounding box center [262, 169] width 282 height 200
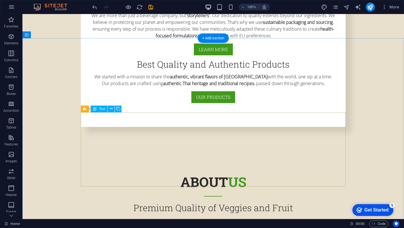
scroll to position [335, 0]
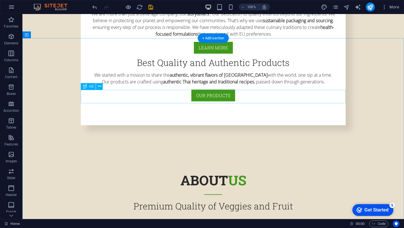
click at [219, 199] on div "Premium Quality of Veggies and Fruit" at bounding box center [213, 205] width 265 height 13
click at [228, 199] on div "Premium Quality of Veggies and Fruit" at bounding box center [213, 205] width 265 height 13
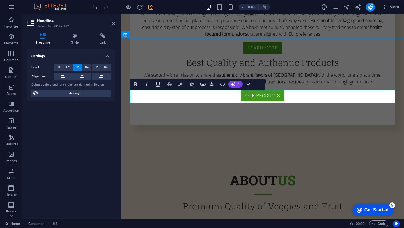
click at [328, 199] on h3 "Premium Quality of Veggies and Fruit" at bounding box center [262, 205] width 265 height 13
drag, startPoint x: 341, startPoint y: 97, endPoint x: 269, endPoint y: 99, distance: 72.4
click at [269, 199] on h3 "Premium Quality of Veggies and Fruit" at bounding box center [262, 205] width 265 height 13
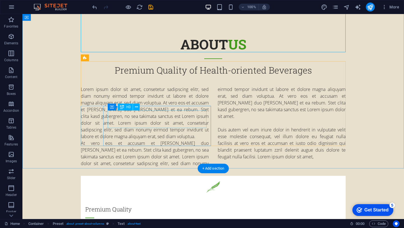
scroll to position [471, 0]
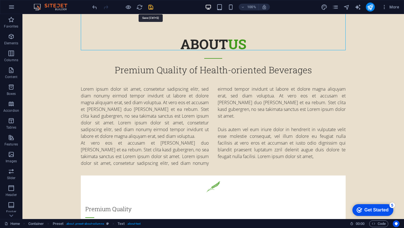
click at [150, 7] on icon "save" at bounding box center [150, 7] width 6 height 6
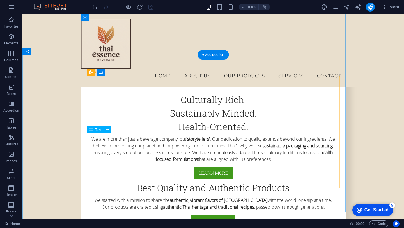
scroll to position [0, 0]
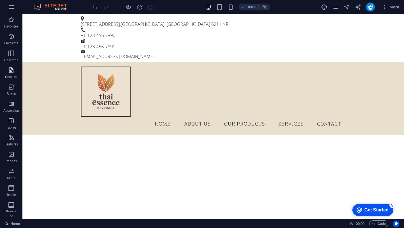
click at [11, 68] on icon "button" at bounding box center [11, 70] width 7 height 7
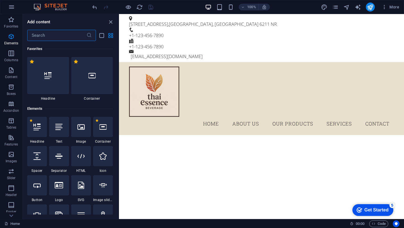
scroll to position [981, 0]
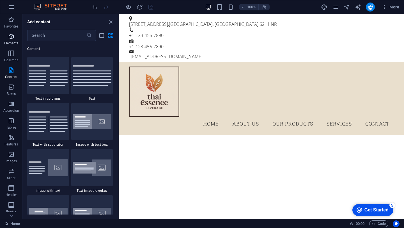
click at [11, 42] on p "Elements" at bounding box center [11, 43] width 14 height 4
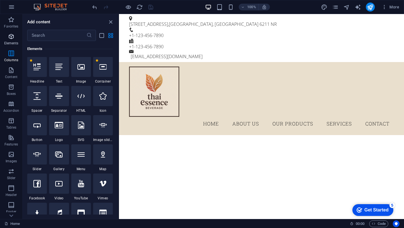
scroll to position [60, 0]
click at [10, 51] on icon "button" at bounding box center [11, 53] width 7 height 7
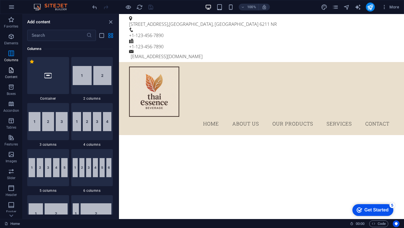
click at [11, 68] on icon "button" at bounding box center [11, 70] width 7 height 7
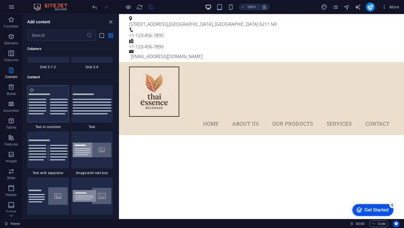
scroll to position [981, 0]
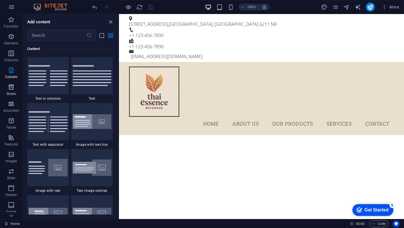
click at [9, 87] on icon "button" at bounding box center [11, 87] width 7 height 7
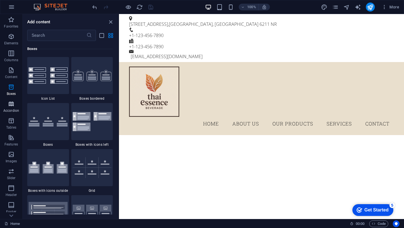
click at [11, 108] on span "Accordion" at bounding box center [11, 106] width 22 height 13
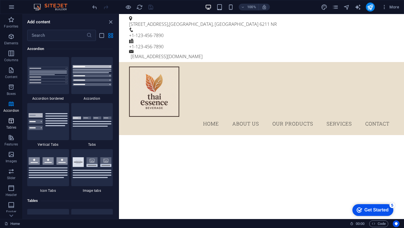
click at [12, 121] on icon "button" at bounding box center [11, 120] width 7 height 7
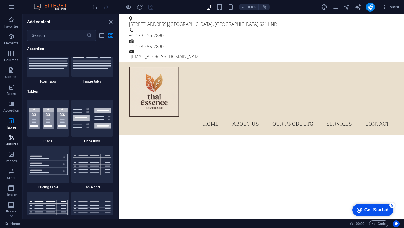
click at [10, 136] on icon "button" at bounding box center [11, 137] width 7 height 7
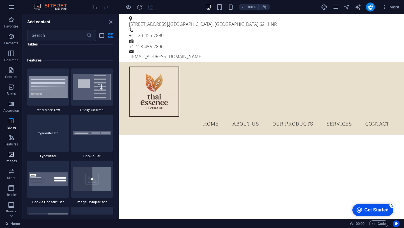
scroll to position [2184, 0]
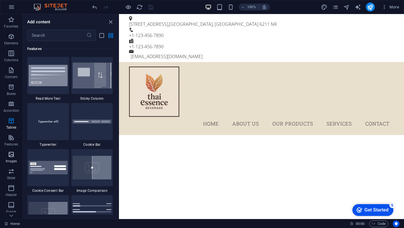
click at [15, 156] on span "Images" at bounding box center [11, 157] width 22 height 13
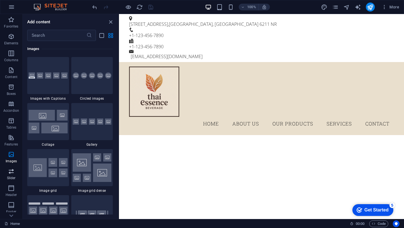
click at [13, 174] on span "Slider" at bounding box center [11, 174] width 22 height 13
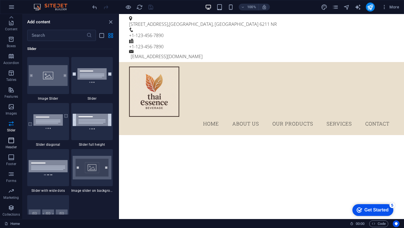
scroll to position [0, 0]
click at [11, 42] on p "Elements" at bounding box center [11, 43] width 14 height 4
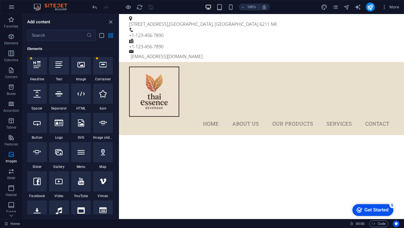
scroll to position [60, 0]
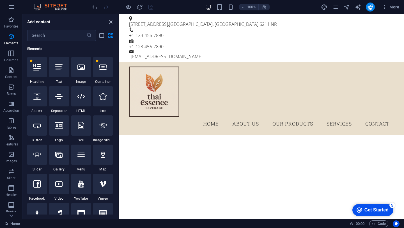
click at [109, 22] on icon "close panel" at bounding box center [110, 22] width 6 height 6
